Goal: Information Seeking & Learning: Learn about a topic

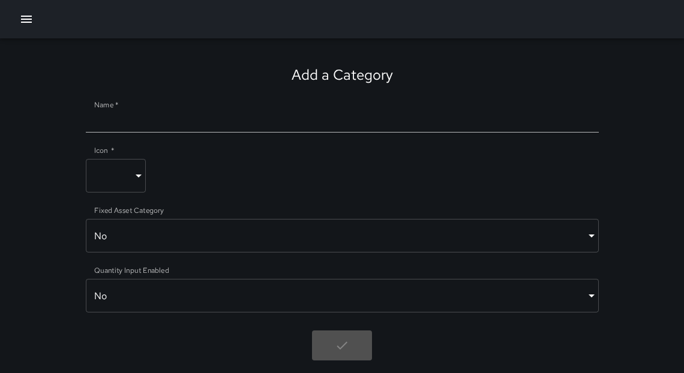
click at [27, 25] on icon "button" at bounding box center [26, 19] width 14 height 14
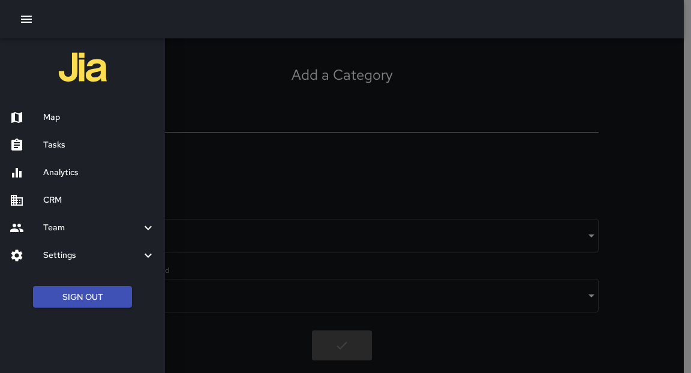
click at [68, 142] on h6 "Tasks" at bounding box center [99, 145] width 112 height 13
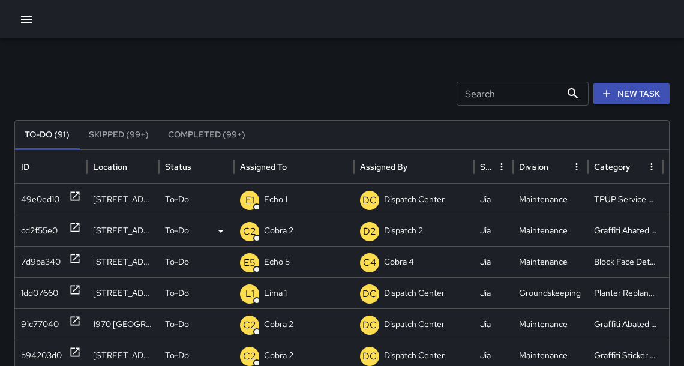
click at [79, 227] on icon at bounding box center [75, 227] width 9 height 9
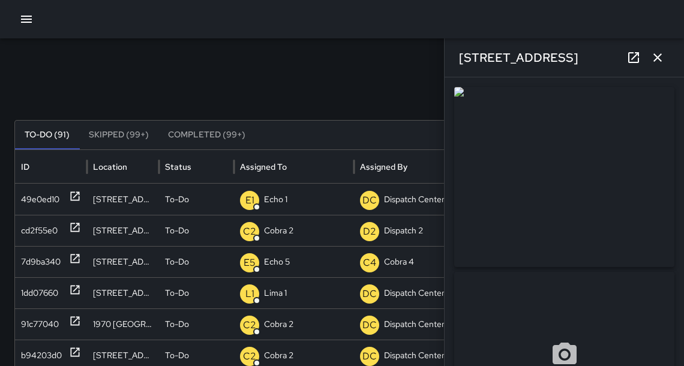
click at [657, 59] on icon "button" at bounding box center [658, 57] width 14 height 14
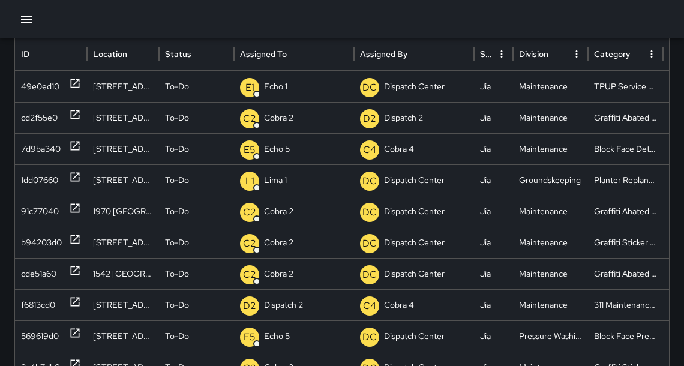
scroll to position [115, 0]
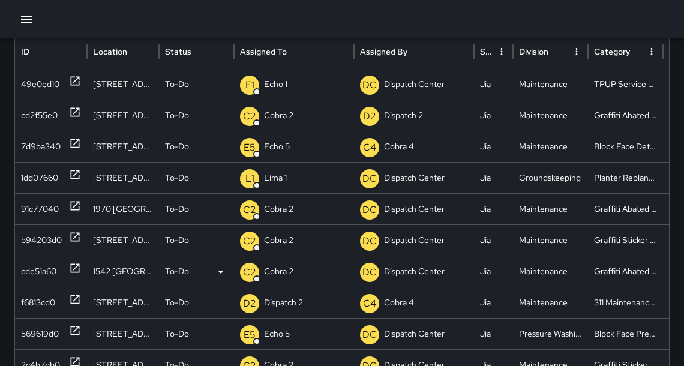
click at [75, 268] on icon at bounding box center [75, 268] width 9 height 9
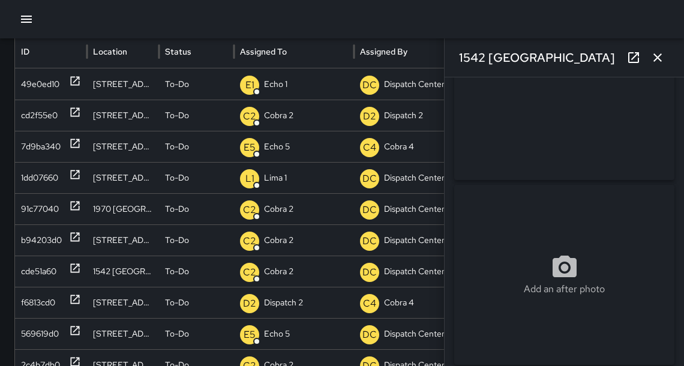
scroll to position [0, 0]
click at [83, 300] on div "f6813cd0" at bounding box center [51, 302] width 72 height 31
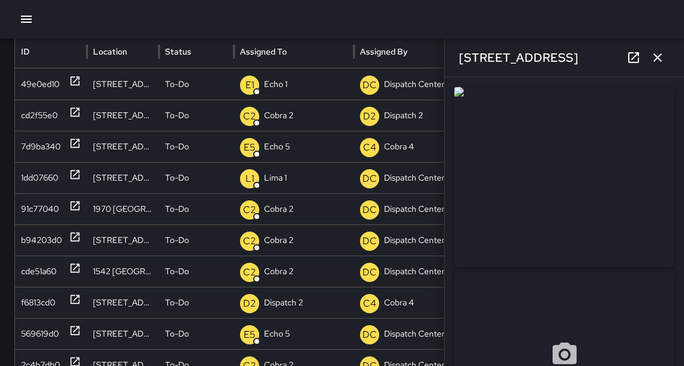
click at [663, 56] on icon "button" at bounding box center [658, 57] width 14 height 14
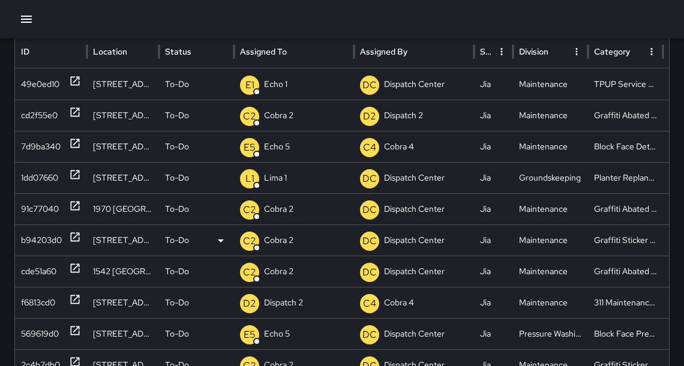
click at [75, 234] on icon at bounding box center [75, 237] width 12 height 12
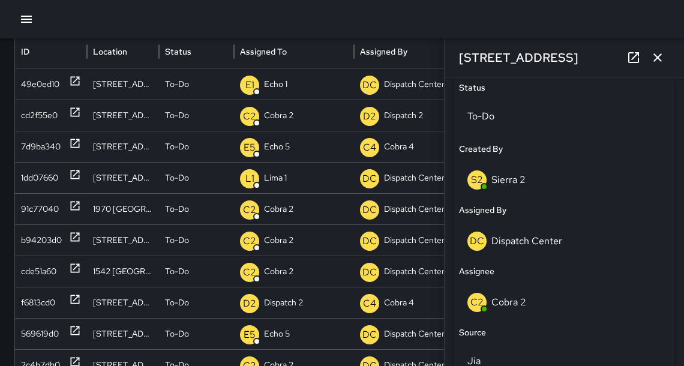
scroll to position [574, 0]
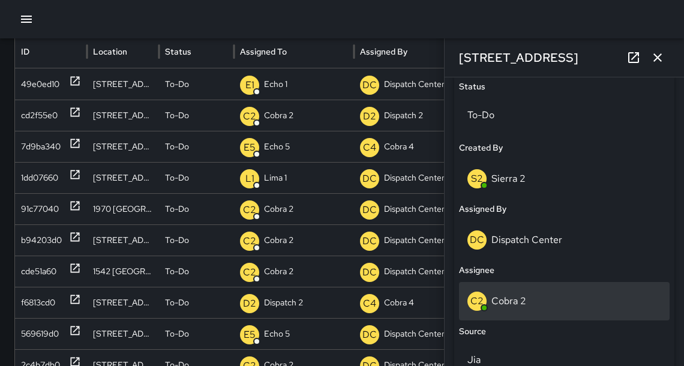
click at [511, 297] on p "Cobra 2" at bounding box center [508, 301] width 35 height 13
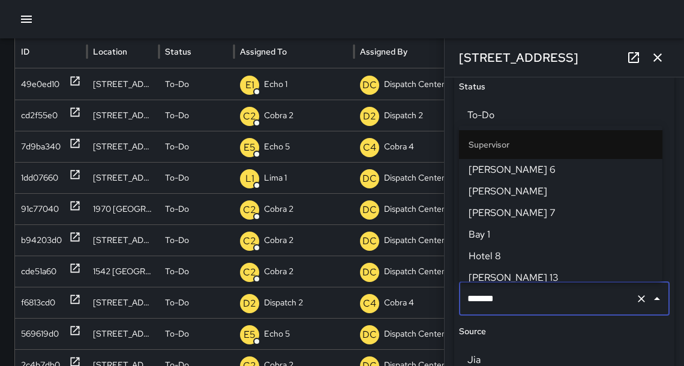
scroll to position [371, 0]
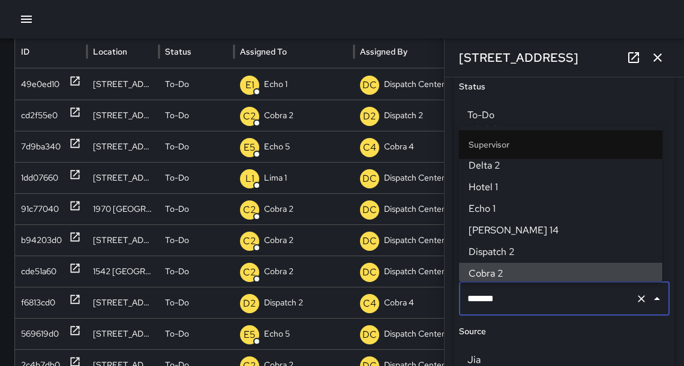
click at [512, 298] on input "*******" at bounding box center [547, 298] width 166 height 23
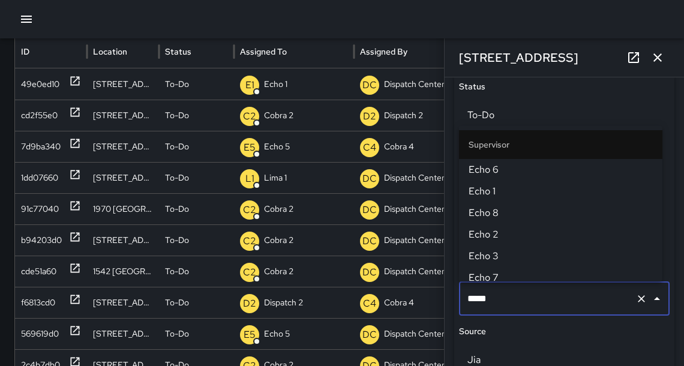
type input "******"
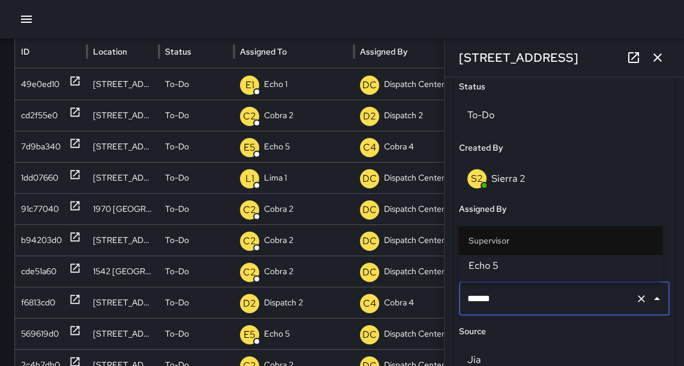
click at [486, 264] on span "Echo 5" at bounding box center [561, 266] width 184 height 14
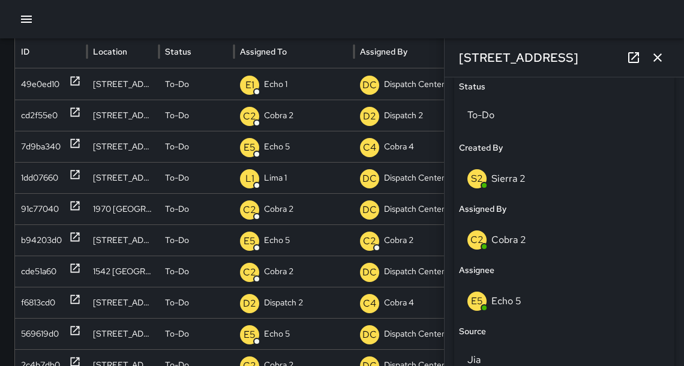
click at [664, 52] on icon "button" at bounding box center [658, 57] width 14 height 14
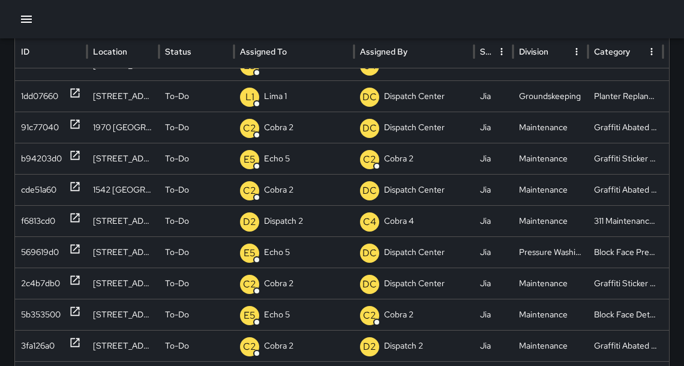
scroll to position [115, 0]
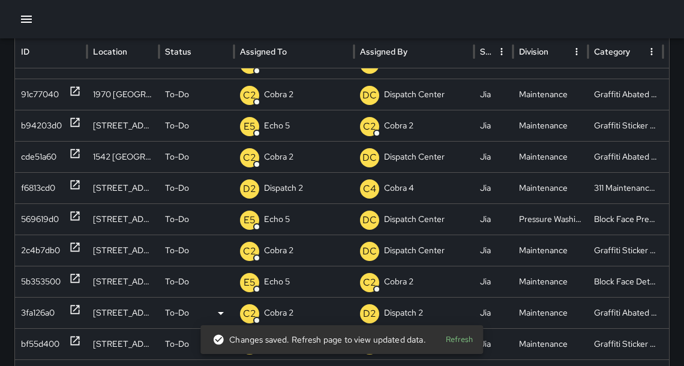
click at [75, 311] on icon at bounding box center [75, 310] width 12 height 12
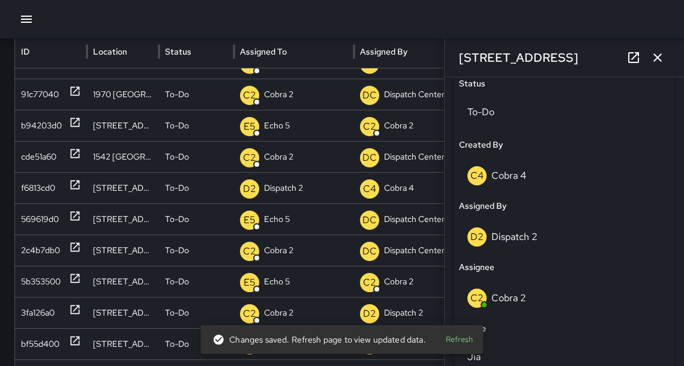
scroll to position [591, 0]
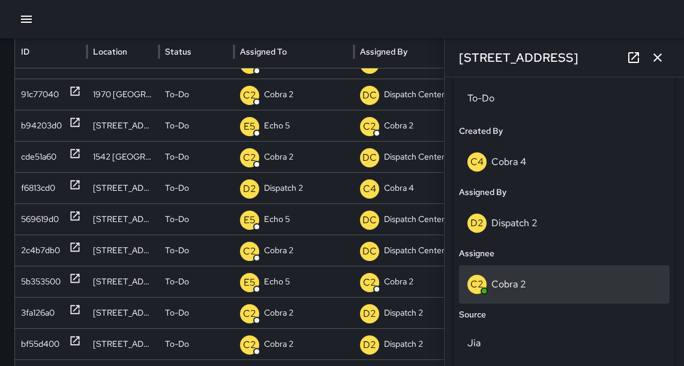
click at [518, 289] on p "Cobra 2" at bounding box center [508, 284] width 35 height 13
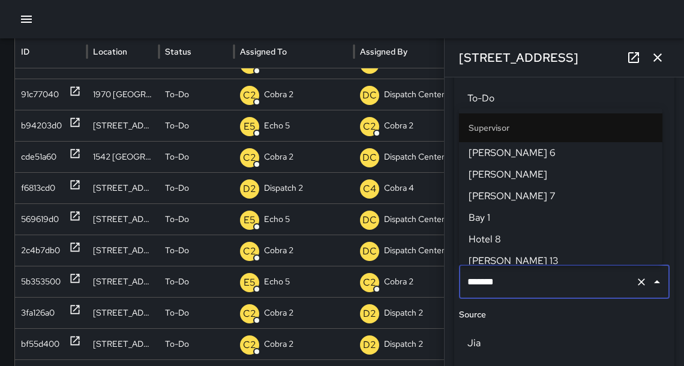
scroll to position [371, 0]
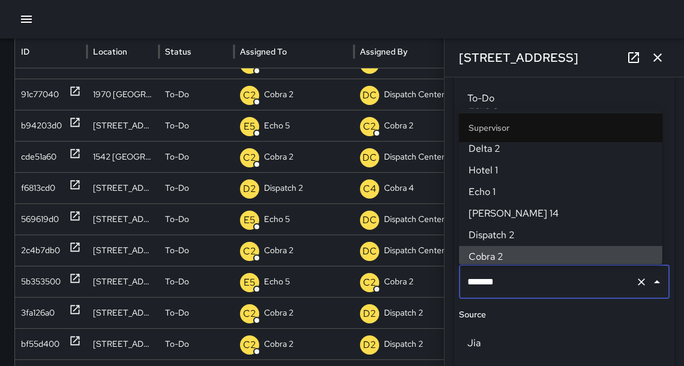
click at [518, 287] on input "*******" at bounding box center [547, 282] width 166 height 23
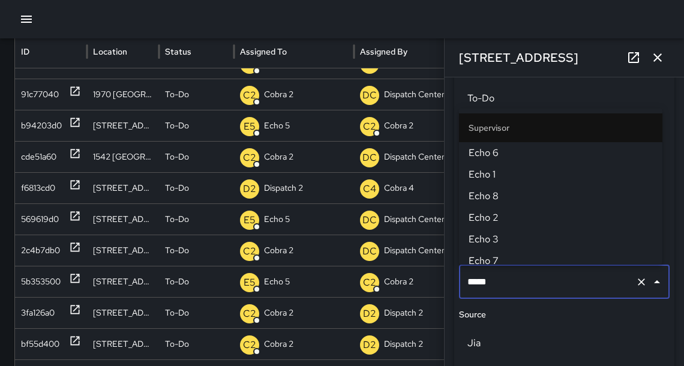
type input "******"
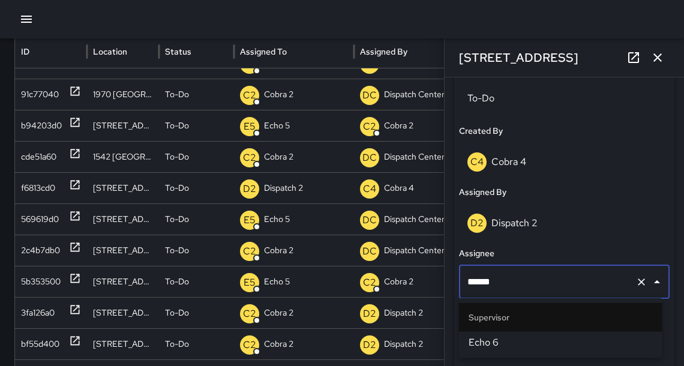
click at [506, 349] on li "Echo 6" at bounding box center [560, 343] width 203 height 22
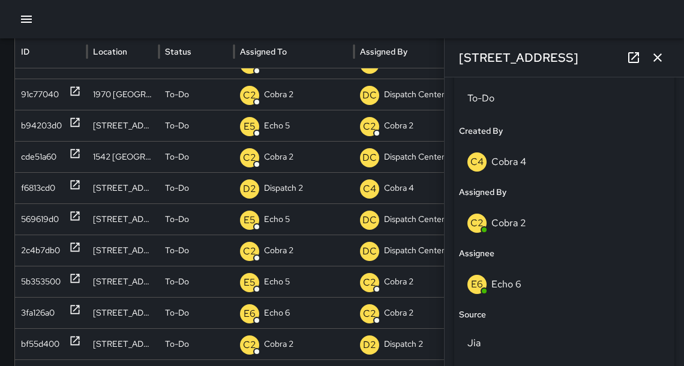
click at [662, 62] on icon "button" at bounding box center [658, 57] width 14 height 14
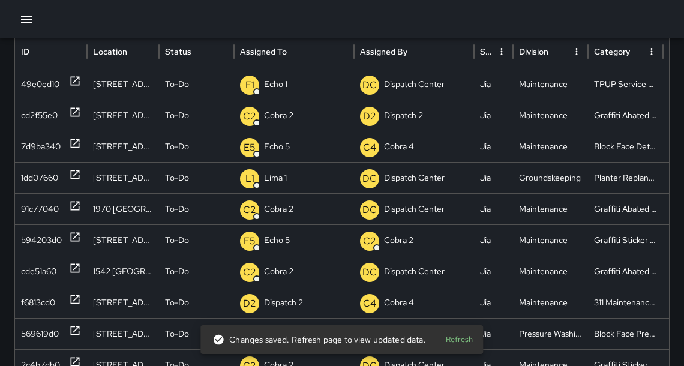
click at [32, 16] on icon "button" at bounding box center [26, 19] width 14 height 14
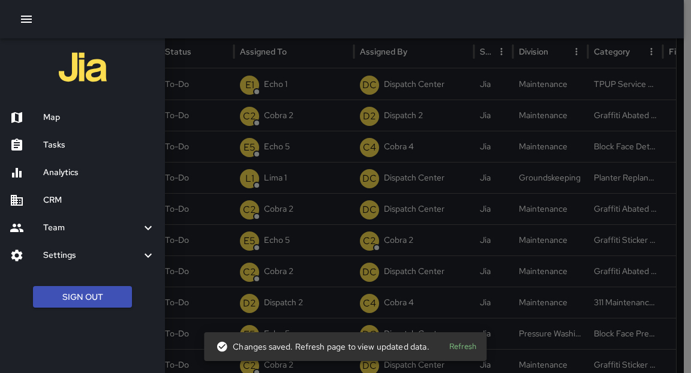
click at [84, 107] on div "Map" at bounding box center [82, 118] width 165 height 28
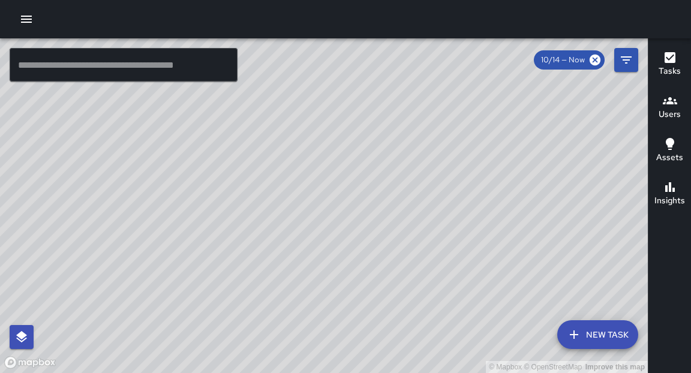
drag, startPoint x: 418, startPoint y: 173, endPoint x: 425, endPoint y: 197, distance: 25.5
click at [425, 197] on div "© Mapbox © OpenStreetMap Improve this map" at bounding box center [324, 205] width 648 height 335
drag, startPoint x: 395, startPoint y: 151, endPoint x: 454, endPoint y: 213, distance: 85.3
click at [454, 213] on div "© Mapbox © OpenStreetMap Improve this map" at bounding box center [324, 205] width 648 height 335
drag, startPoint x: 323, startPoint y: 136, endPoint x: 425, endPoint y: 233, distance: 140.5
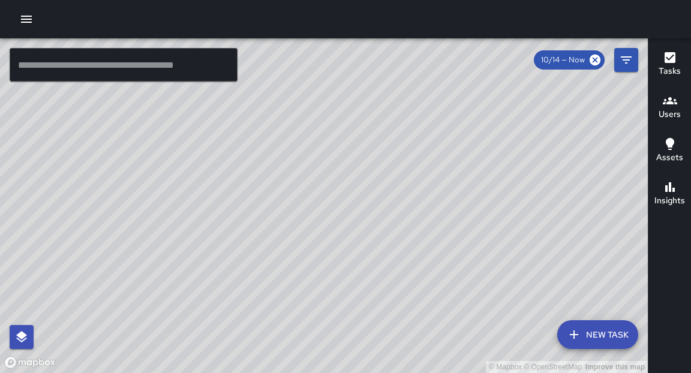
click at [427, 242] on div "© Mapbox © OpenStreetMap Improve this map" at bounding box center [324, 205] width 648 height 335
drag, startPoint x: 376, startPoint y: 155, endPoint x: 395, endPoint y: 276, distance: 122.1
click at [391, 299] on div "© Mapbox © OpenStreetMap Improve this map" at bounding box center [324, 205] width 648 height 335
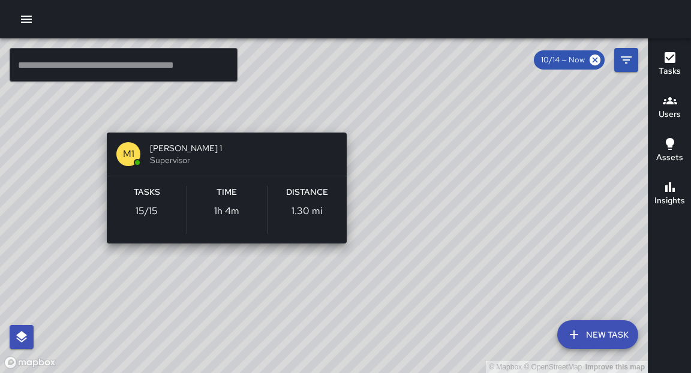
click at [105, 115] on div "© Mapbox © OpenStreetMap Improve this map M1 [PERSON_NAME] 1 Supervisor Tasks 1…" at bounding box center [324, 205] width 648 height 335
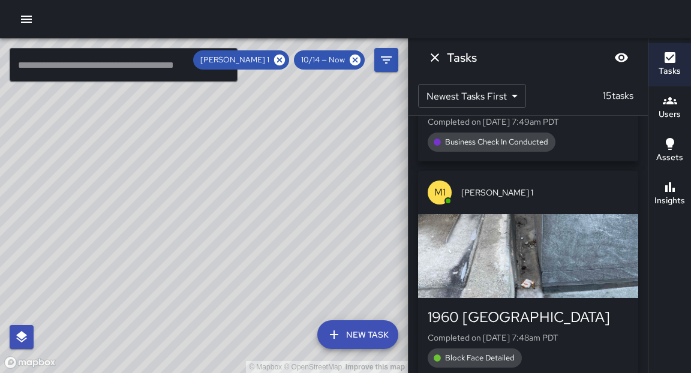
scroll to position [248, 0]
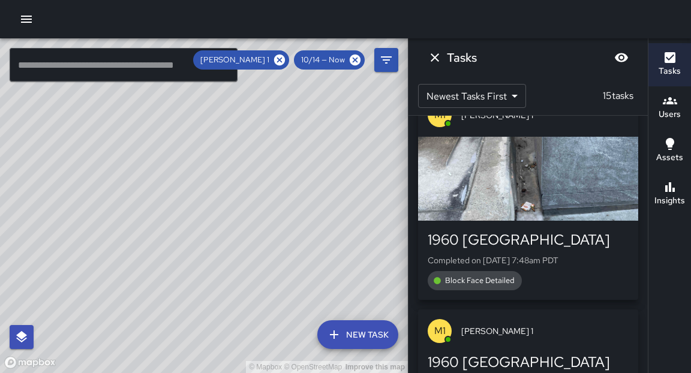
click at [497, 197] on div "button" at bounding box center [528, 179] width 220 height 84
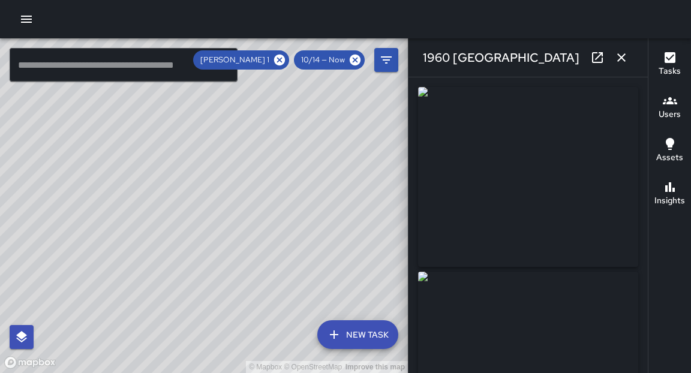
type input "**********"
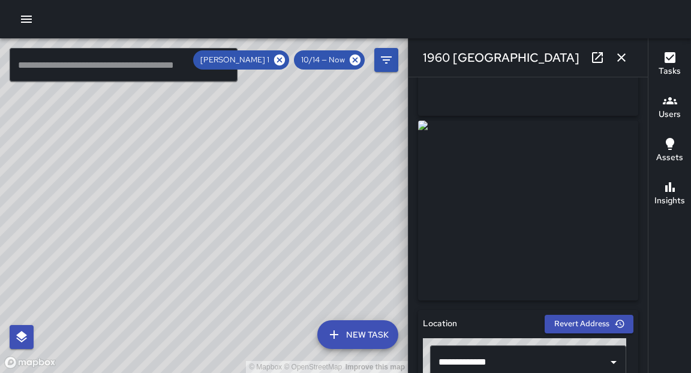
scroll to position [125, 0]
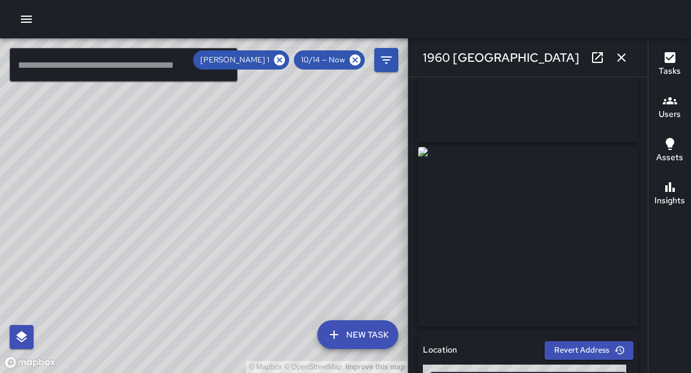
click at [625, 56] on icon "button" at bounding box center [622, 57] width 14 height 14
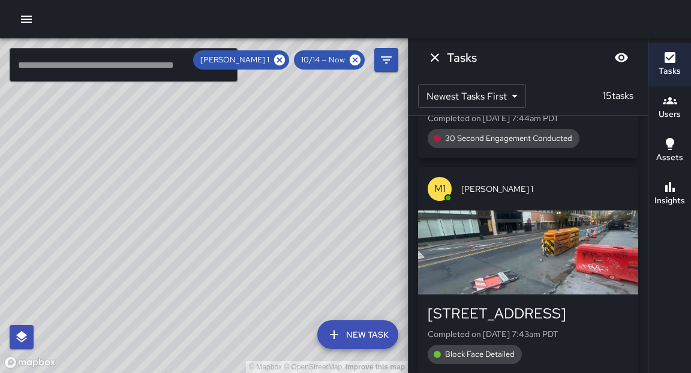
scroll to position [637, 0]
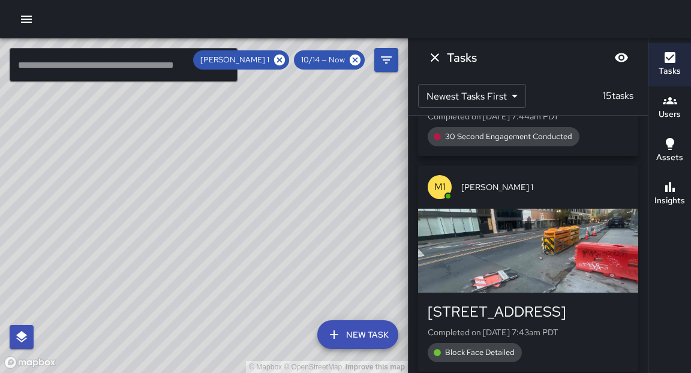
click at [530, 256] on div "button" at bounding box center [528, 251] width 220 height 84
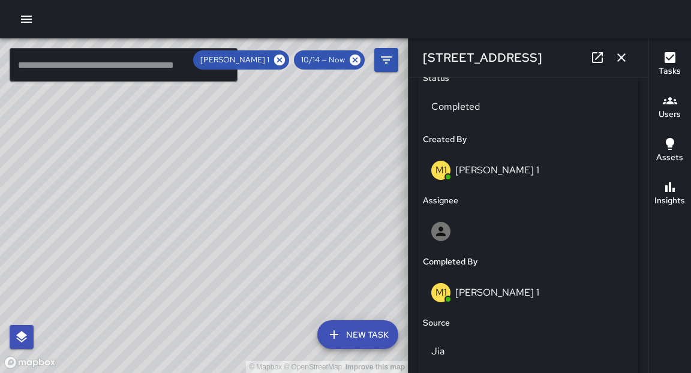
scroll to position [690, 0]
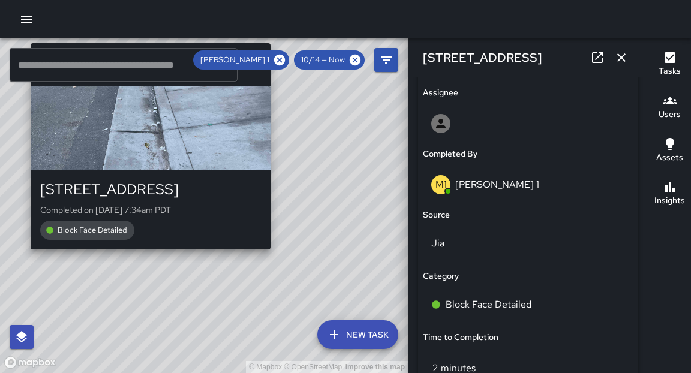
click at [280, 258] on div "© Mapbox © OpenStreetMap Improve this map M1 [PERSON_NAME] 1 [STREET_ADDRESS] C…" at bounding box center [204, 205] width 408 height 335
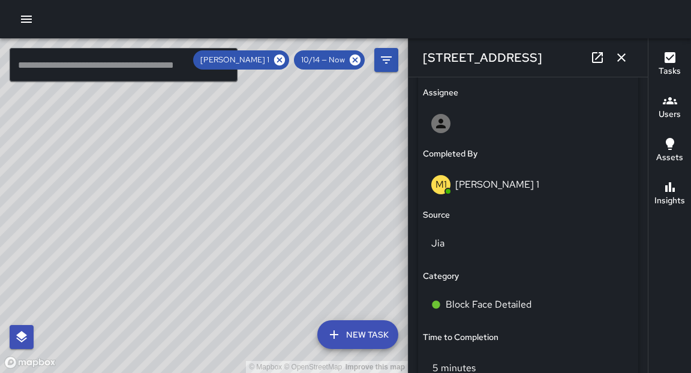
click at [403, 292] on div "© Mapbox © OpenStreetMap Improve this map M1 [PERSON_NAME] [STREET_ADDRESS] Com…" at bounding box center [204, 205] width 408 height 335
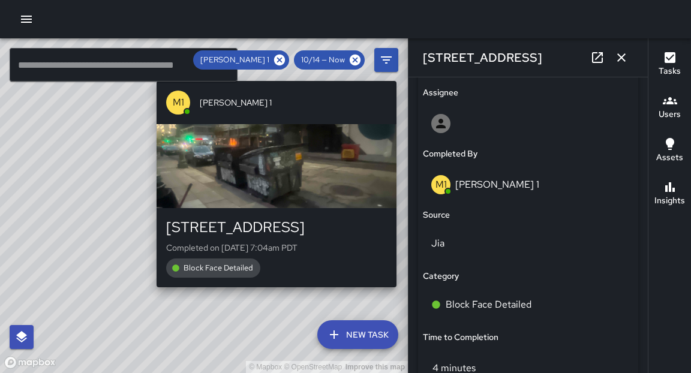
type input "**********"
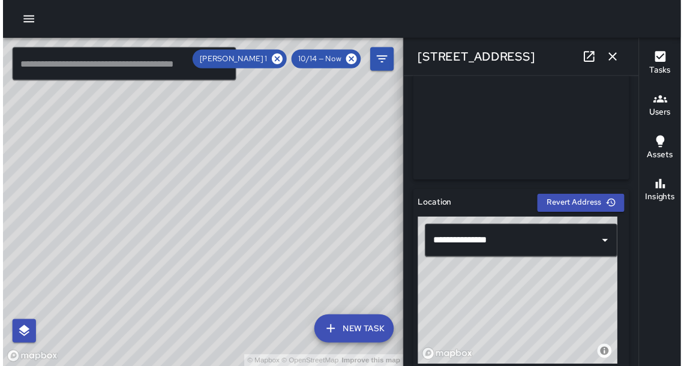
scroll to position [270, 0]
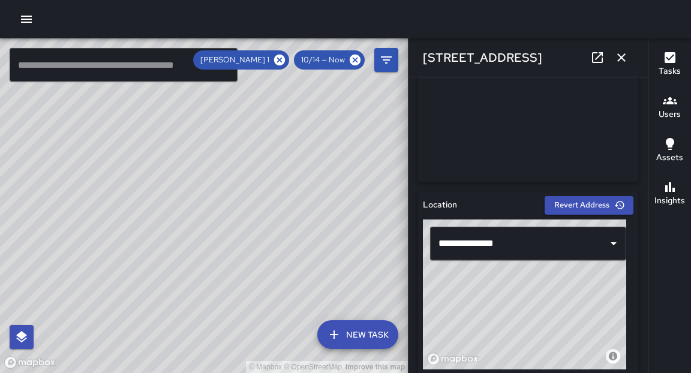
click at [621, 56] on icon "button" at bounding box center [622, 57] width 8 height 8
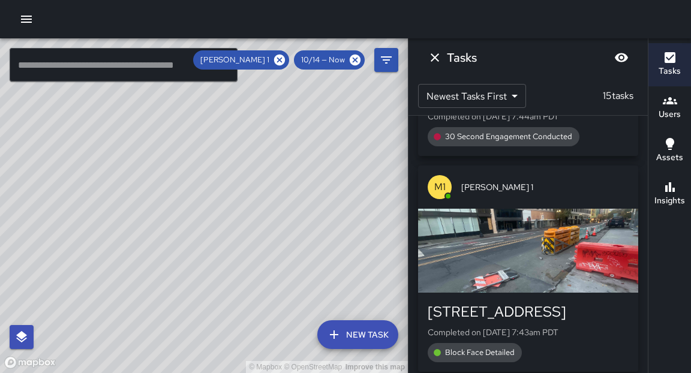
drag, startPoint x: 265, startPoint y: 171, endPoint x: 346, endPoint y: 173, distance: 80.4
click at [346, 172] on div "© Mapbox © OpenStreetMap Improve this map" at bounding box center [204, 205] width 408 height 335
drag, startPoint x: 80, startPoint y: 206, endPoint x: 209, endPoint y: 343, distance: 188.5
click at [209, 357] on div "© Mapbox © OpenStreetMap Improve this map" at bounding box center [204, 205] width 408 height 335
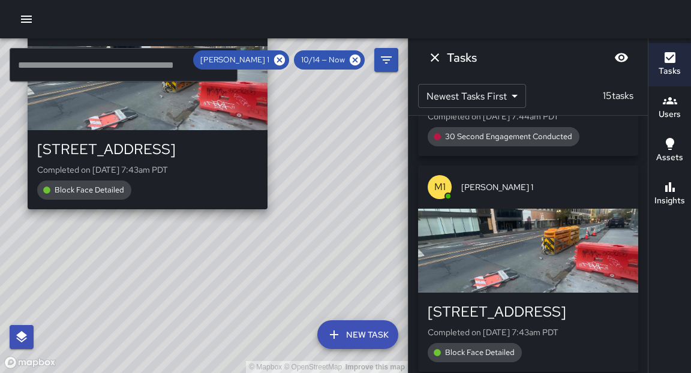
drag, startPoint x: 146, startPoint y: 218, endPoint x: 151, endPoint y: 224, distance: 7.2
click at [151, 224] on div "© Mapbox © OpenStreetMap Improve this map M1 [PERSON_NAME] 1 1776 Broadway Comp…" at bounding box center [204, 205] width 408 height 335
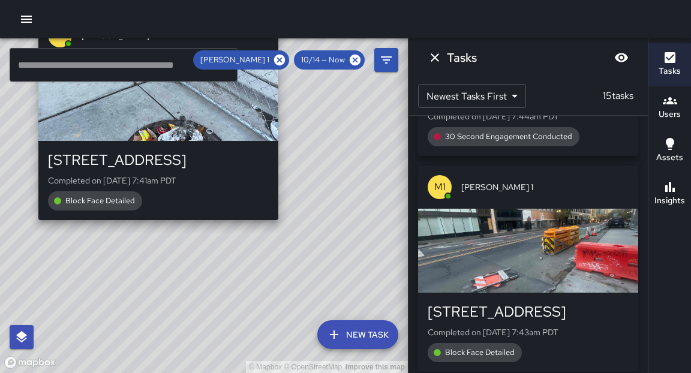
click at [153, 227] on div "© Mapbox © OpenStreetMap Improve this map M1 [PERSON_NAME] 1 1776 Broadway Comp…" at bounding box center [204, 205] width 408 height 335
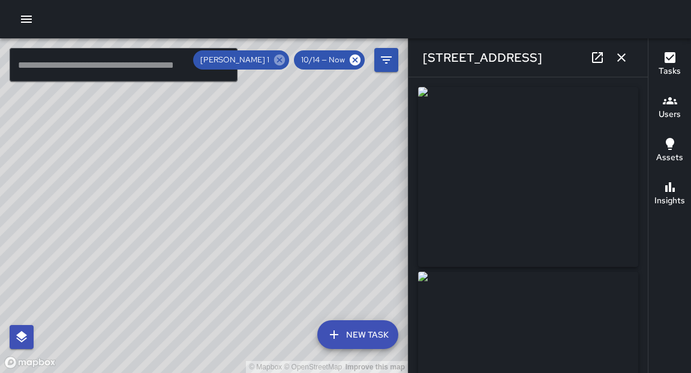
click at [280, 60] on icon at bounding box center [279, 59] width 13 height 13
click at [137, 373] on div "© Mapbox © OpenStreetMap Improve this map" at bounding box center [204, 205] width 408 height 335
drag, startPoint x: 224, startPoint y: 332, endPoint x: 204, endPoint y: 245, distance: 89.4
click at [204, 245] on div "© Mapbox © OpenStreetMap Improve this map" at bounding box center [204, 205] width 408 height 335
click at [26, 19] on icon "button" at bounding box center [26, 19] width 11 height 7
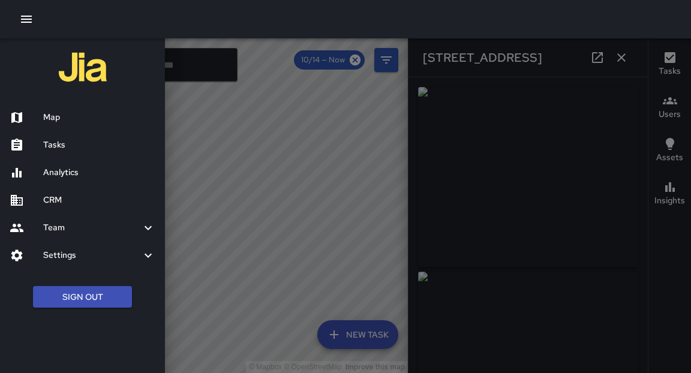
click at [64, 169] on h6 "Analytics" at bounding box center [99, 172] width 112 height 13
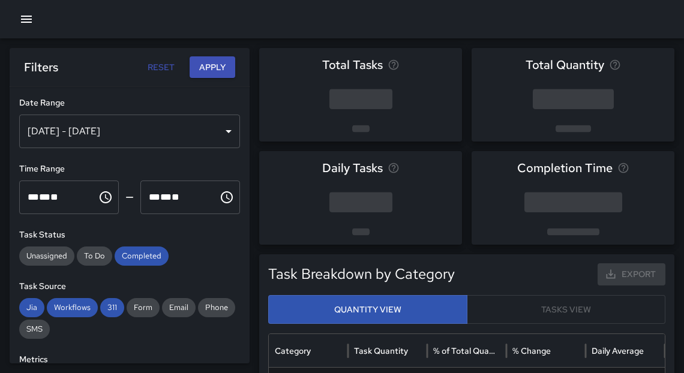
click at [28, 16] on icon "button" at bounding box center [26, 19] width 11 height 7
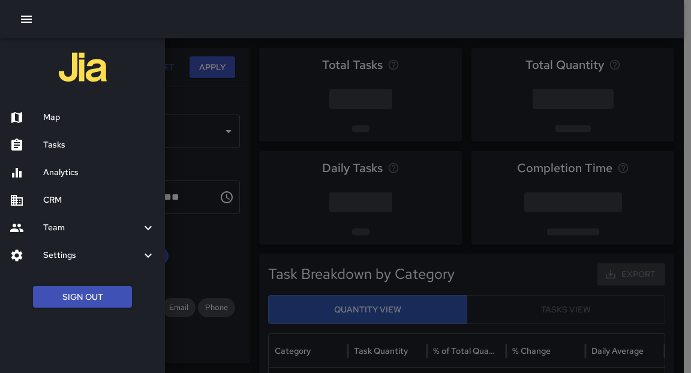
click at [52, 197] on h6 "CRM" at bounding box center [99, 200] width 112 height 13
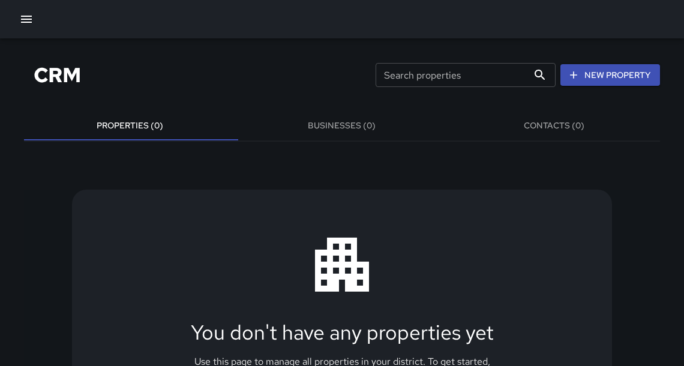
click at [32, 22] on icon "button" at bounding box center [26, 19] width 14 height 14
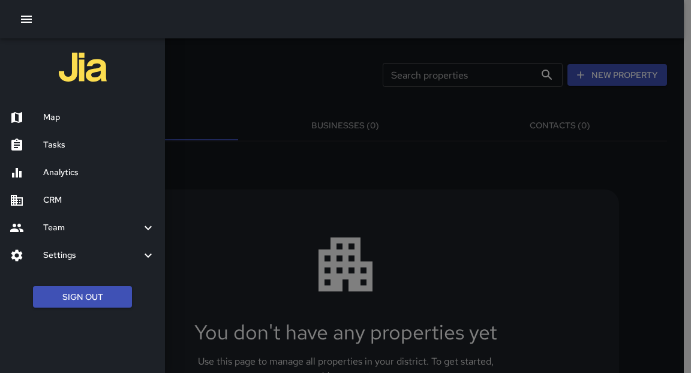
click at [41, 142] on div at bounding box center [27, 145] width 34 height 14
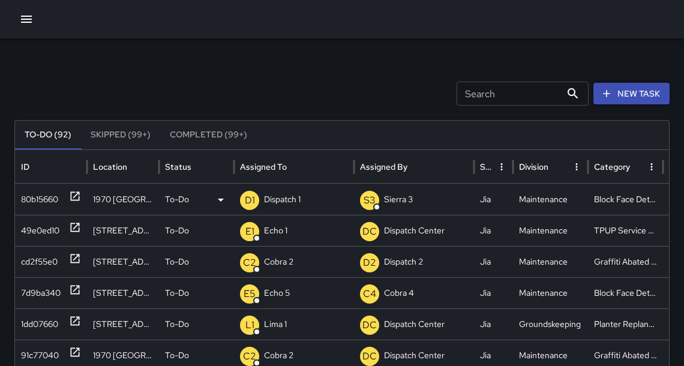
click at [78, 197] on icon at bounding box center [75, 196] width 12 height 12
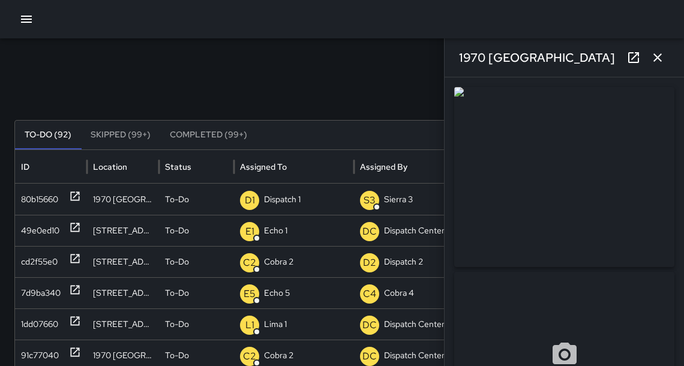
click at [637, 60] on icon at bounding box center [634, 57] width 14 height 14
click at [658, 61] on icon "button" at bounding box center [658, 57] width 14 height 14
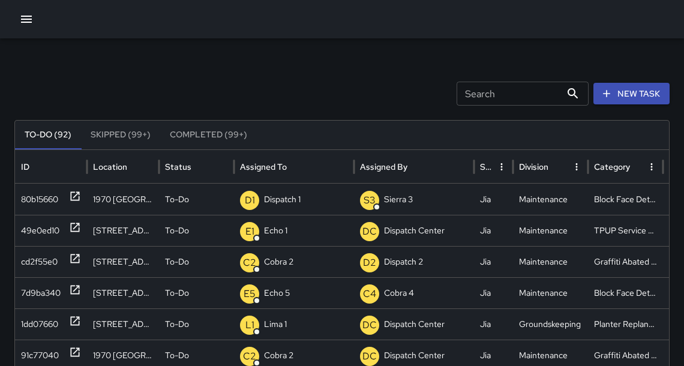
click at [29, 17] on icon "button" at bounding box center [26, 19] width 14 height 14
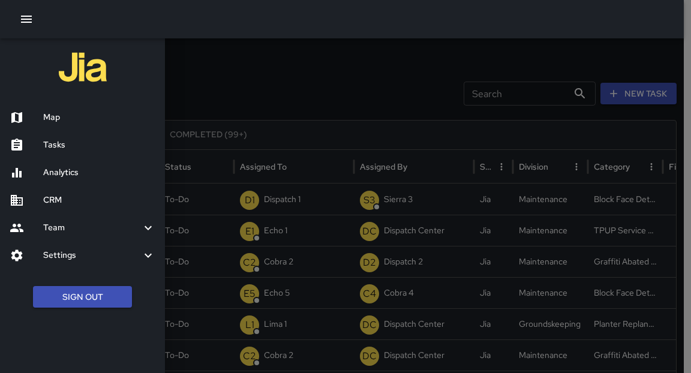
click at [55, 175] on h6 "Analytics" at bounding box center [99, 172] width 112 height 13
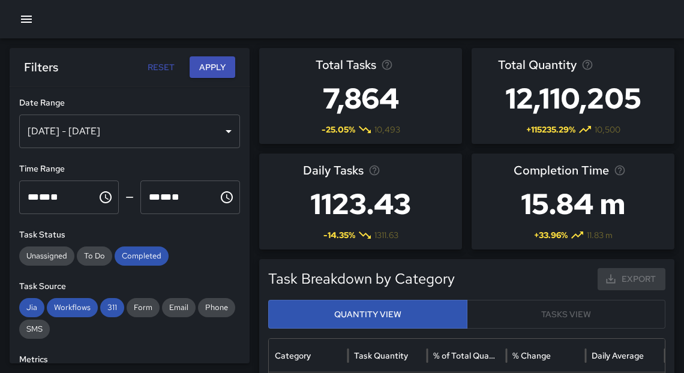
click at [221, 128] on div "[DATE] - [DATE]" at bounding box center [129, 132] width 221 height 34
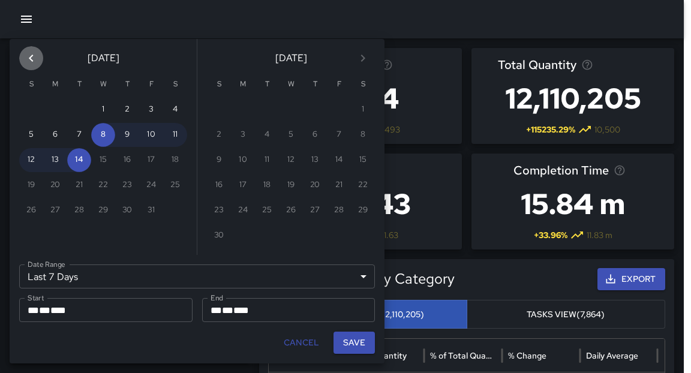
click at [37, 58] on icon "Previous month" at bounding box center [31, 58] width 14 height 14
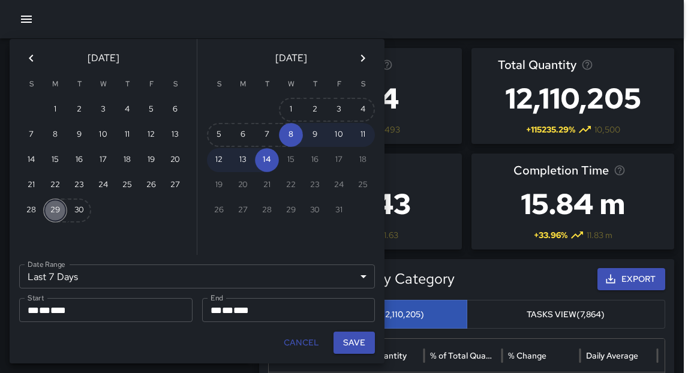
click at [47, 212] on button "29" at bounding box center [55, 211] width 24 height 24
type input "******"
type input "**********"
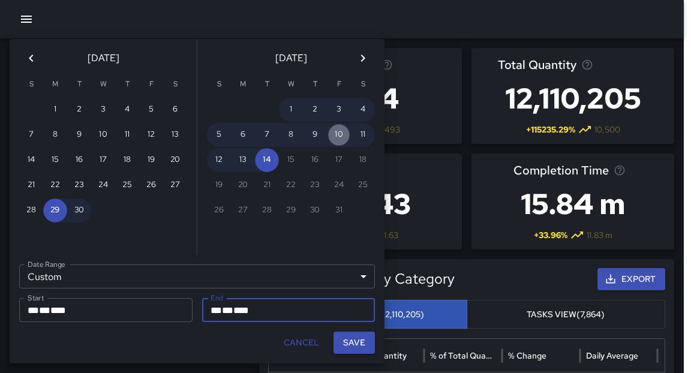
click at [337, 136] on button "10" at bounding box center [339, 135] width 24 height 24
type input "**********"
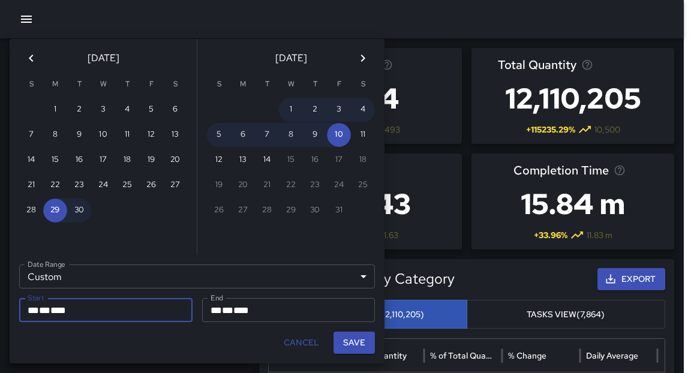
click at [353, 341] on button "Save" at bounding box center [354, 343] width 41 height 22
type input "**********"
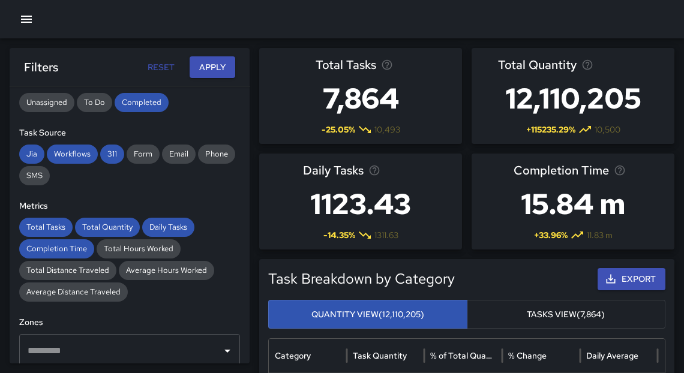
scroll to position [368, 0]
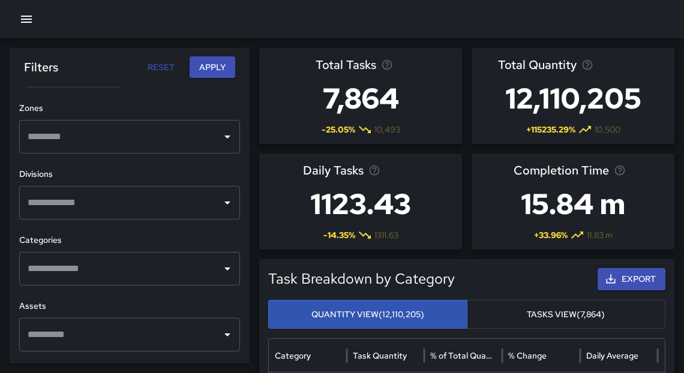
click at [209, 265] on div "​" at bounding box center [129, 269] width 221 height 34
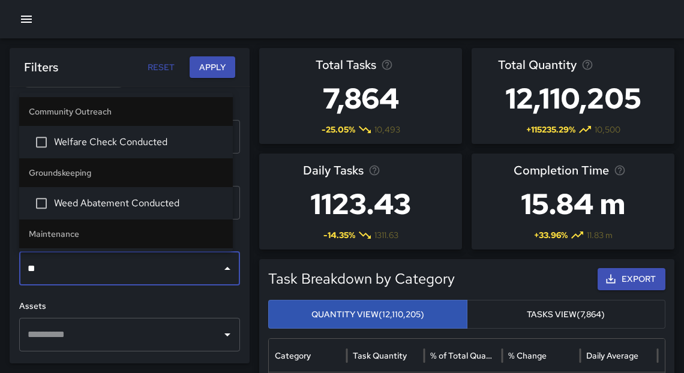
type input "***"
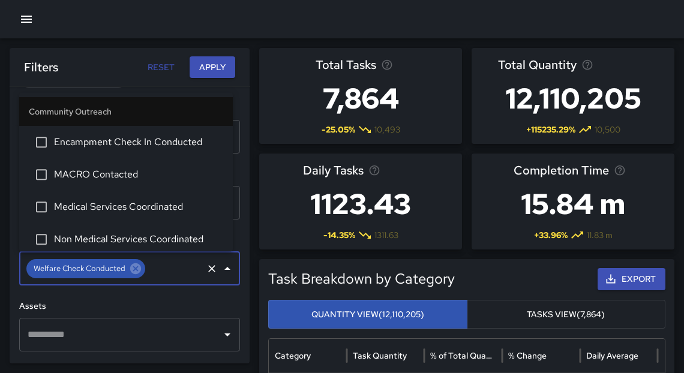
scroll to position [69, 0]
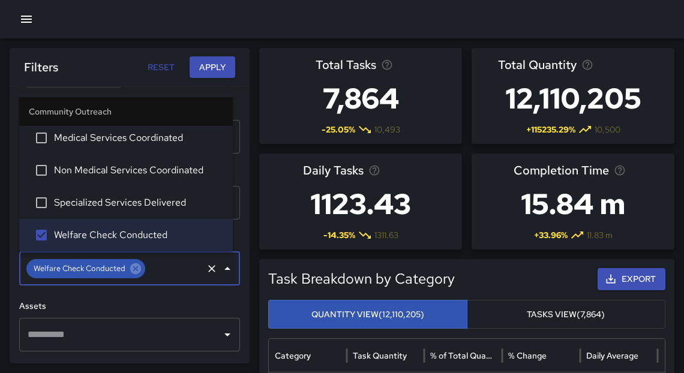
click at [209, 60] on button "Apply" at bounding box center [213, 67] width 46 height 22
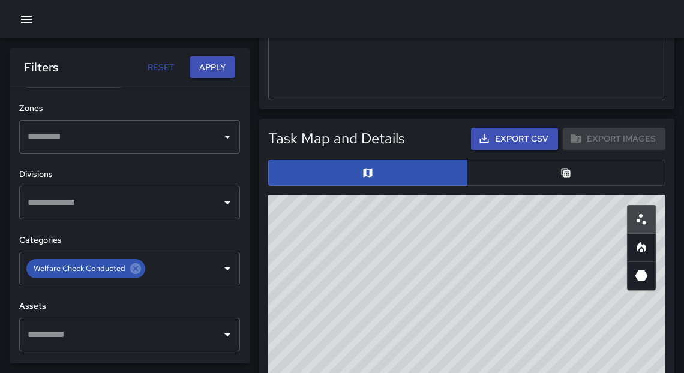
scroll to position [610, 0]
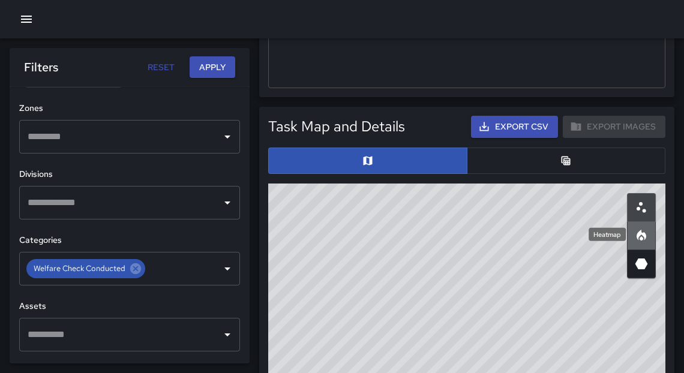
click at [648, 232] on icon "Heatmap" at bounding box center [641, 236] width 14 height 14
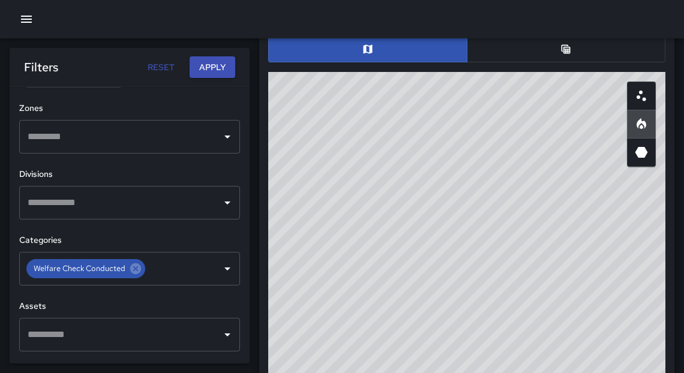
scroll to position [733, 0]
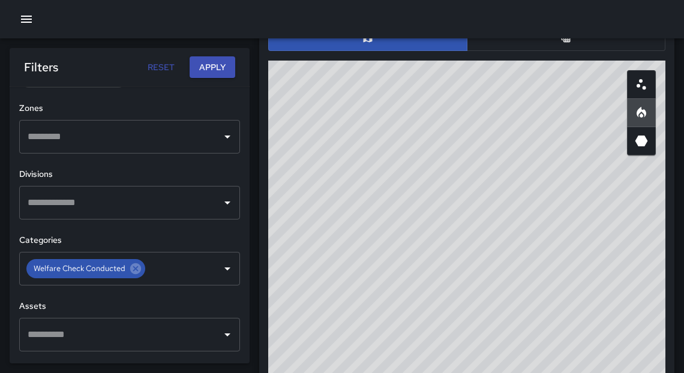
drag, startPoint x: 421, startPoint y: 195, endPoint x: 400, endPoint y: 163, distance: 37.8
click at [400, 163] on div "© Mapbox © OpenStreetMap Improve this map" at bounding box center [466, 301] width 397 height 480
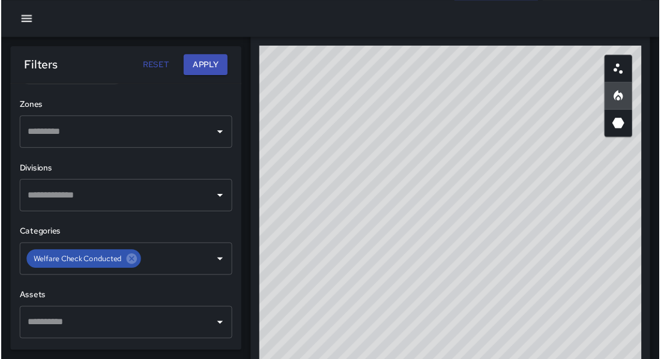
scroll to position [748, 0]
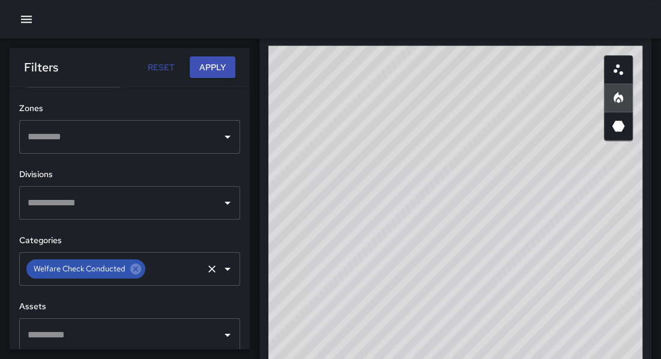
click at [135, 268] on icon at bounding box center [135, 268] width 13 height 13
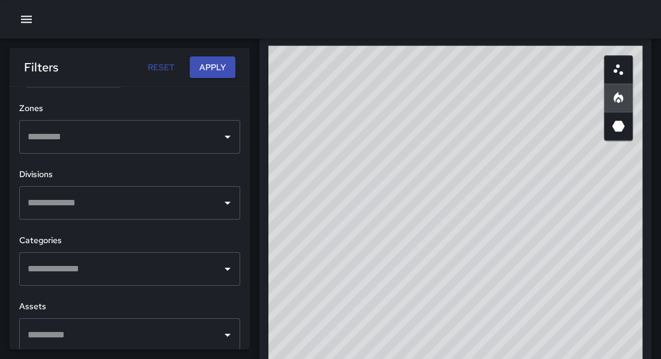
click at [135, 267] on input "text" at bounding box center [121, 268] width 192 height 23
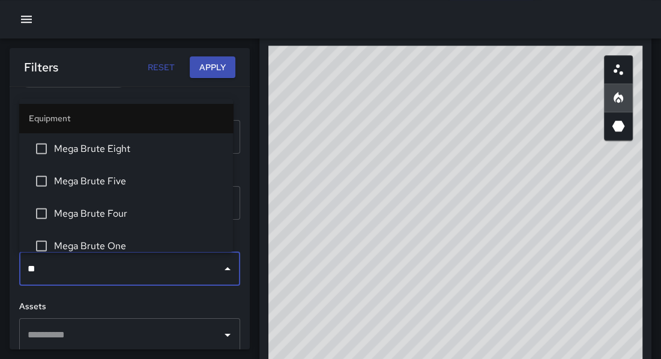
type input "***"
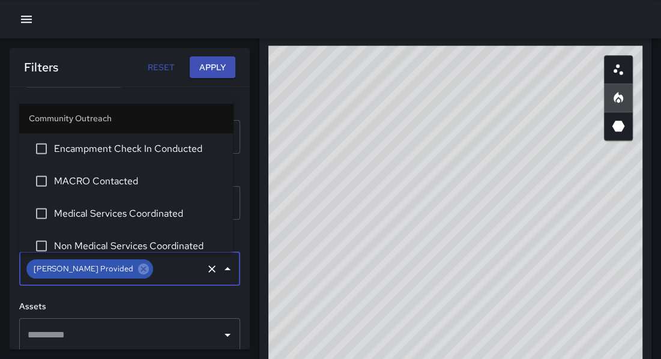
scroll to position [936, 0]
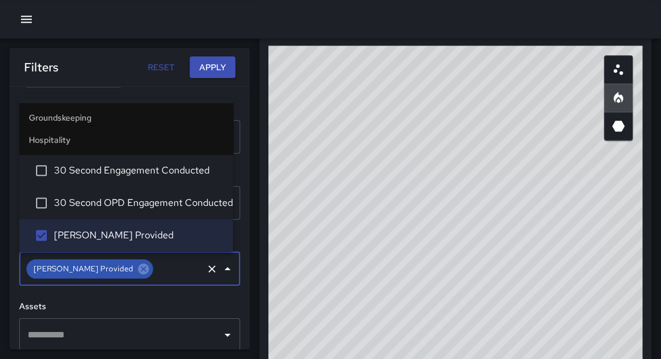
click at [230, 70] on button "Apply" at bounding box center [213, 67] width 46 height 22
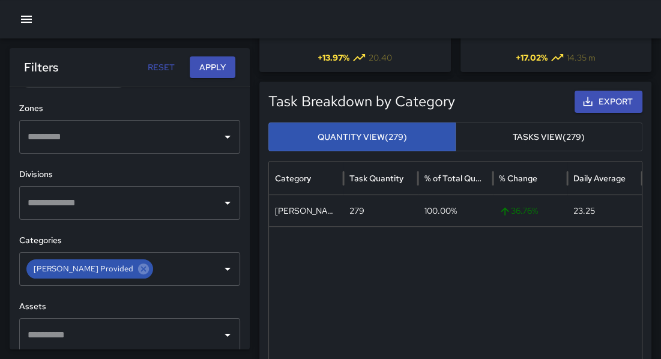
scroll to position [196, 0]
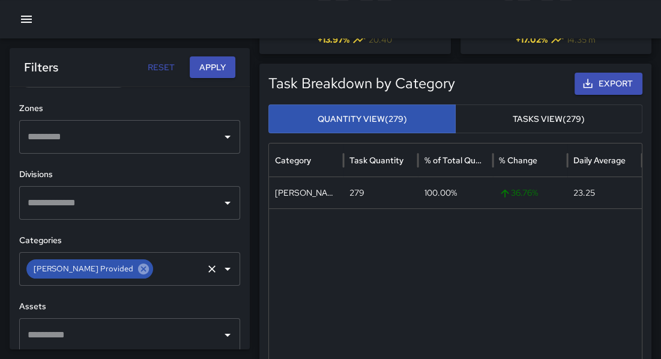
click at [137, 266] on icon at bounding box center [143, 268] width 13 height 13
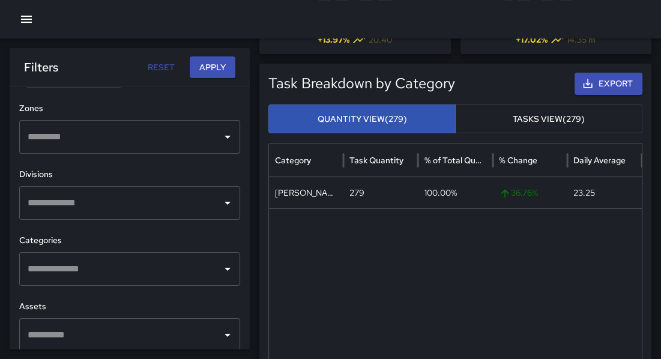
drag, startPoint x: 250, startPoint y: 224, endPoint x: 251, endPoint y: 234, distance: 10.4
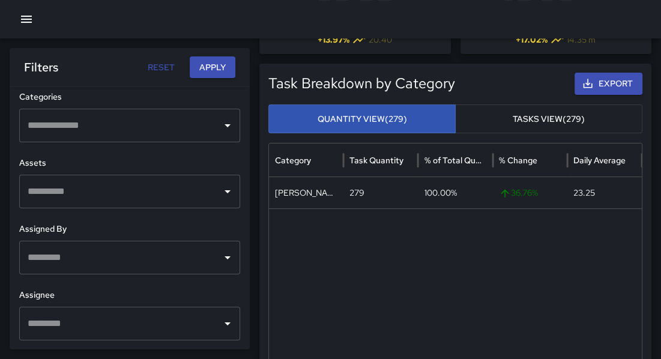
click at [227, 324] on button "Open" at bounding box center [227, 323] width 17 height 17
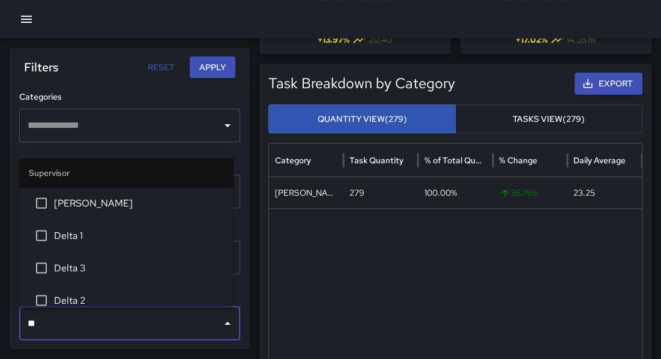
type input "***"
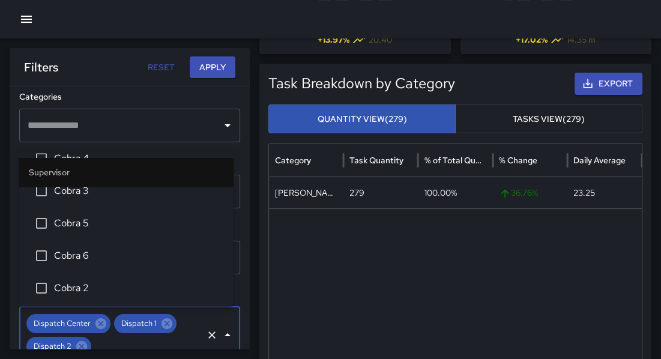
scroll to position [170, 0]
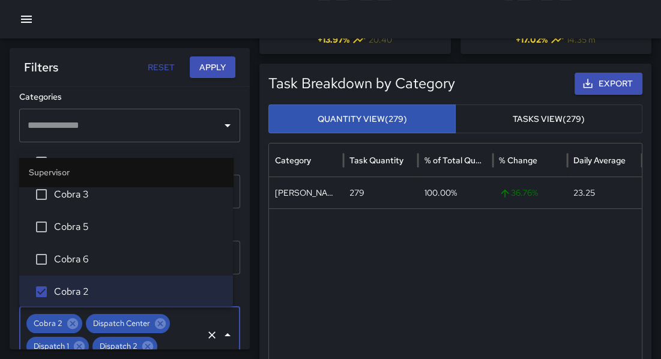
click at [214, 70] on button "Apply" at bounding box center [213, 67] width 46 height 22
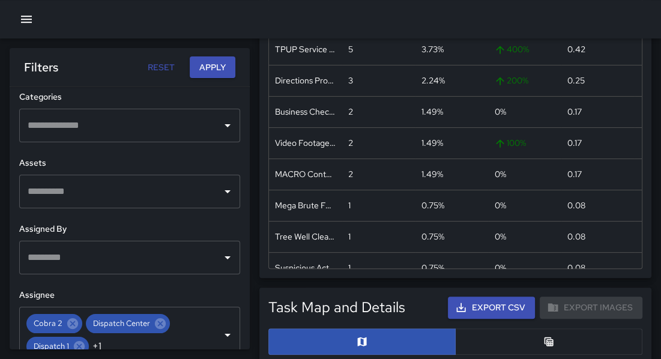
scroll to position [0, 0]
